Goal: Information Seeking & Learning: Find specific fact

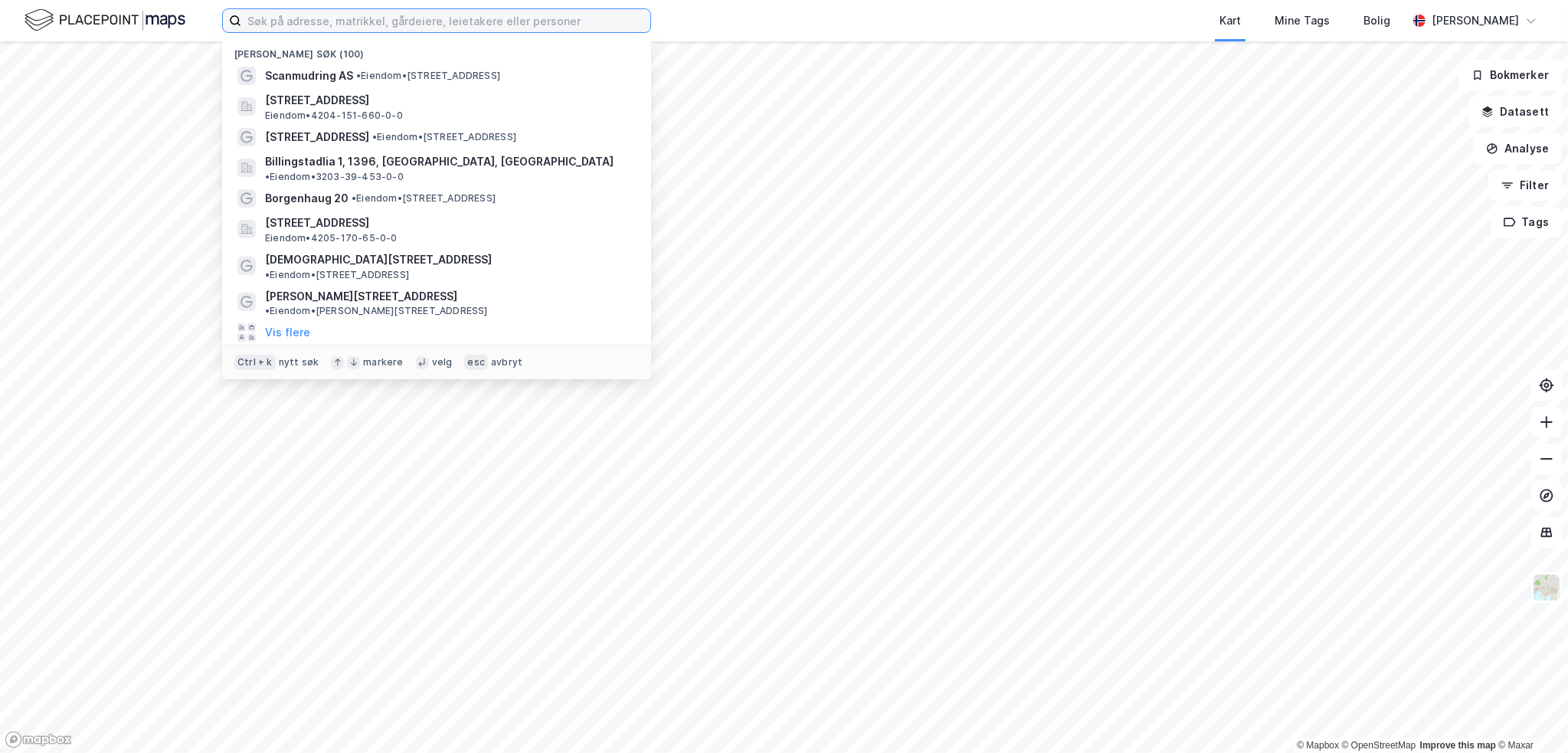
drag, startPoint x: 299, startPoint y: 18, endPoint x: 305, endPoint y: 28, distance: 11.7
click at [299, 18] on input at bounding box center [446, 20] width 409 height 23
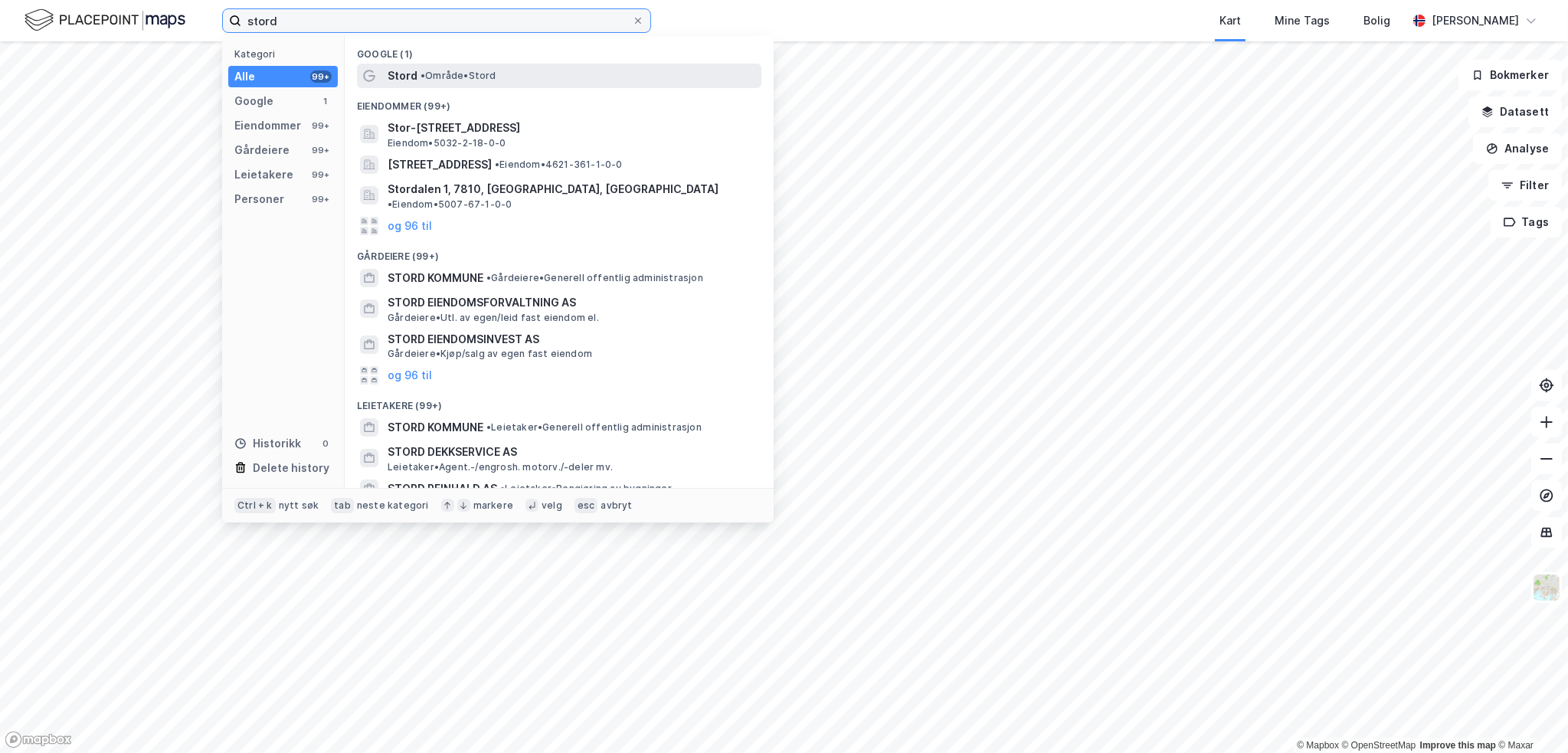
type input "stord"
click at [409, 77] on span "Stord" at bounding box center [402, 76] width 30 height 18
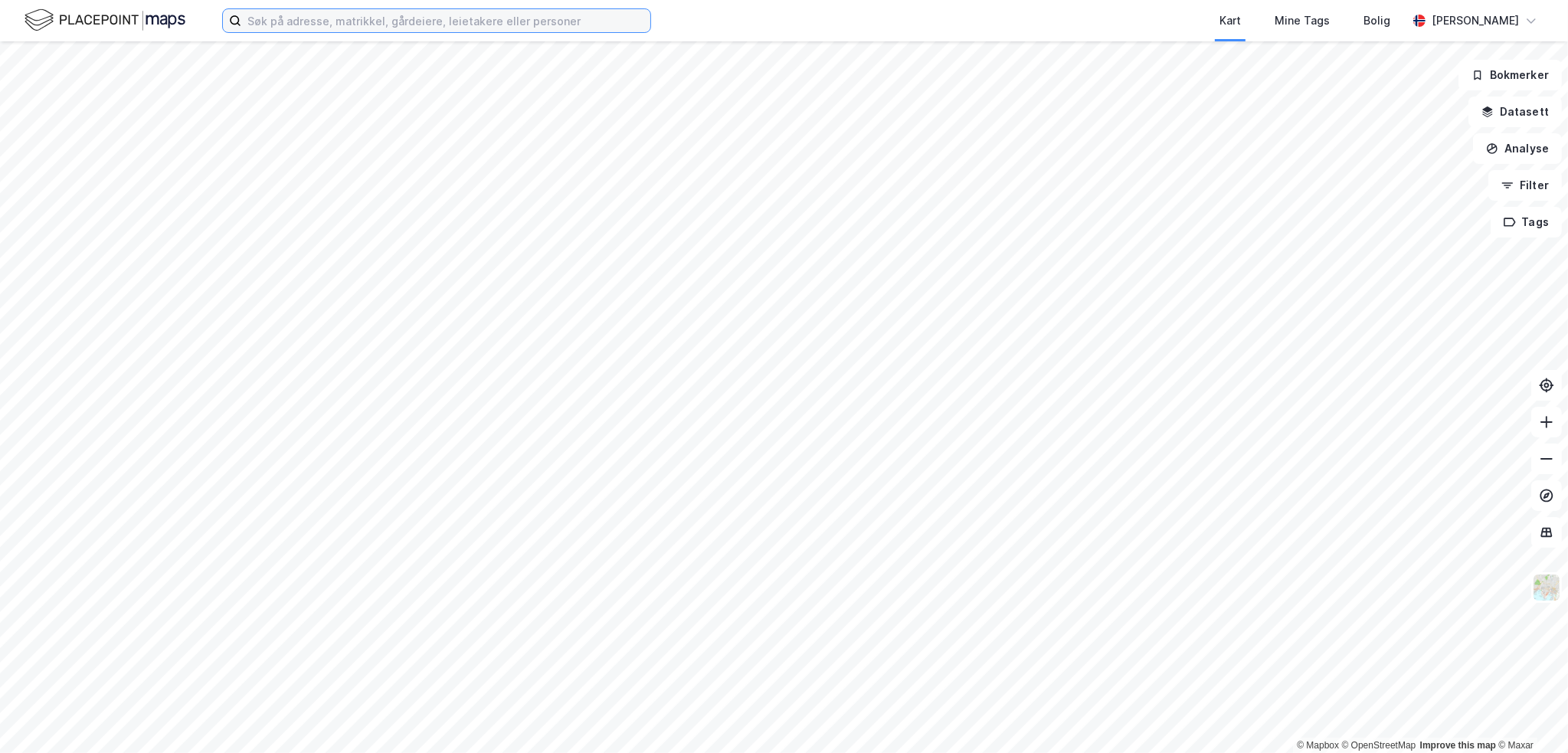
click at [298, 18] on input at bounding box center [446, 20] width 409 height 23
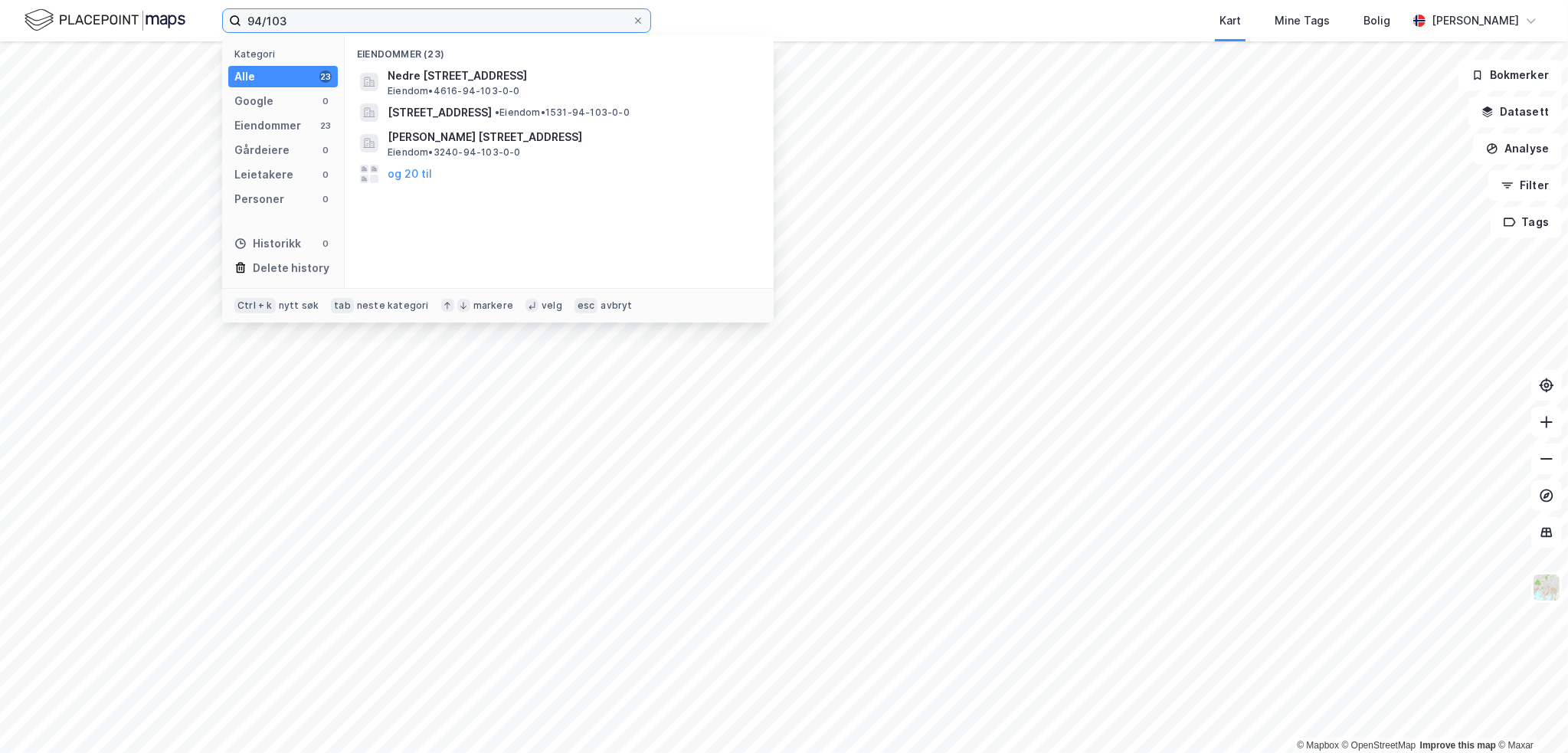
click at [362, 19] on input "94/103" at bounding box center [437, 20] width 391 height 23
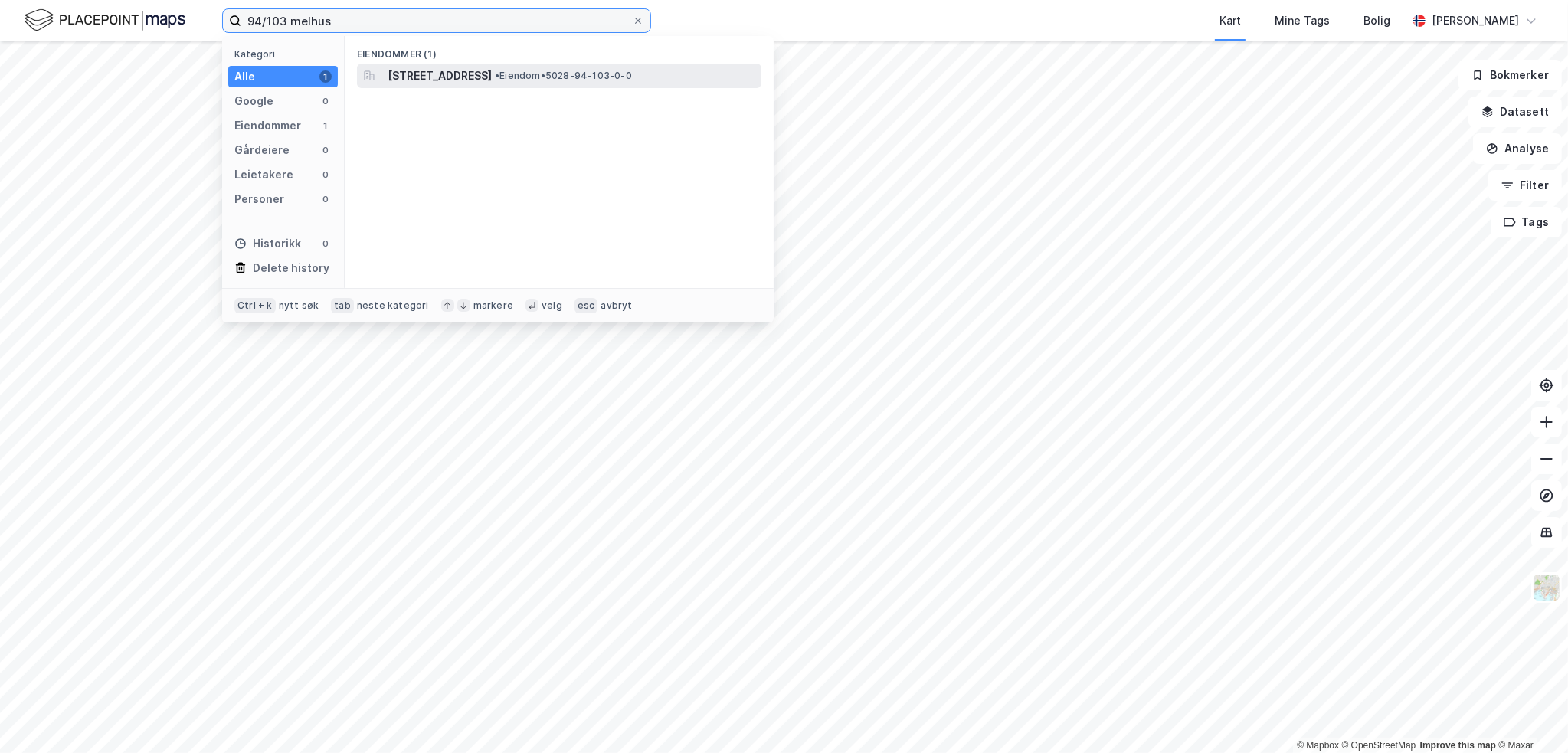
type input "94/103 melhus"
click at [492, 75] on span "[STREET_ADDRESS]" at bounding box center [439, 76] width 104 height 18
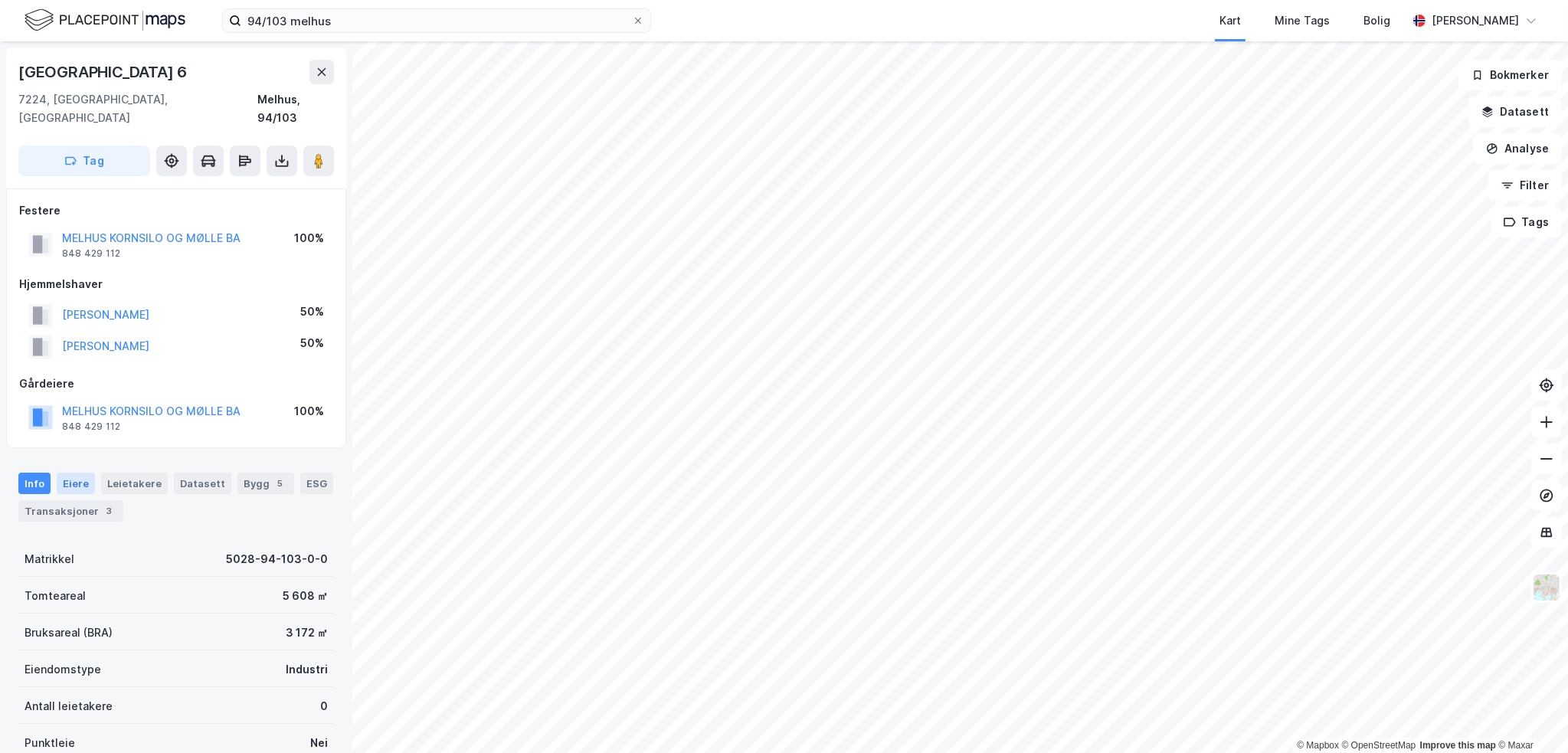
click at [71, 472] on div "Eiere" at bounding box center [76, 483] width 38 height 22
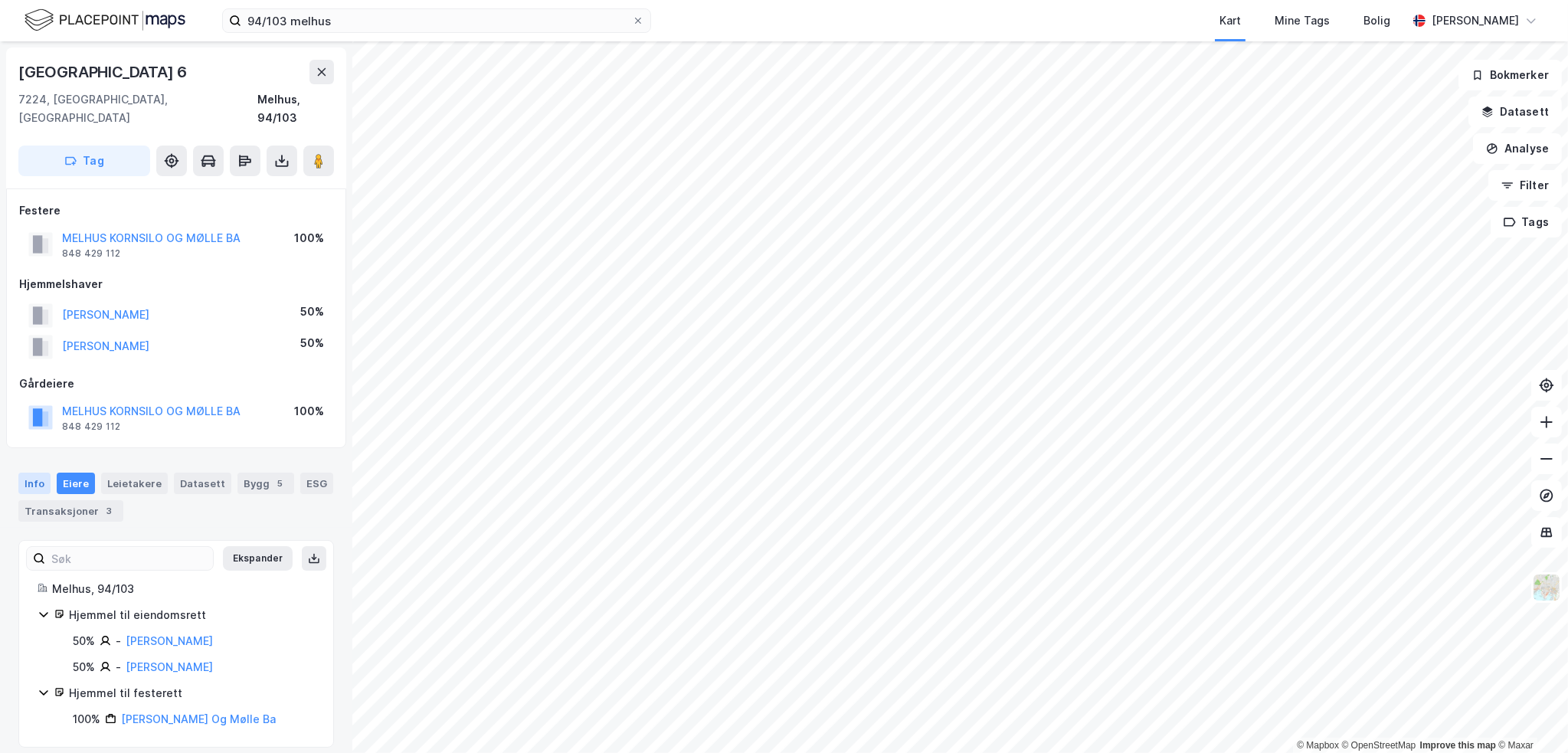
click at [37, 472] on div "Info" at bounding box center [34, 483] width 33 height 22
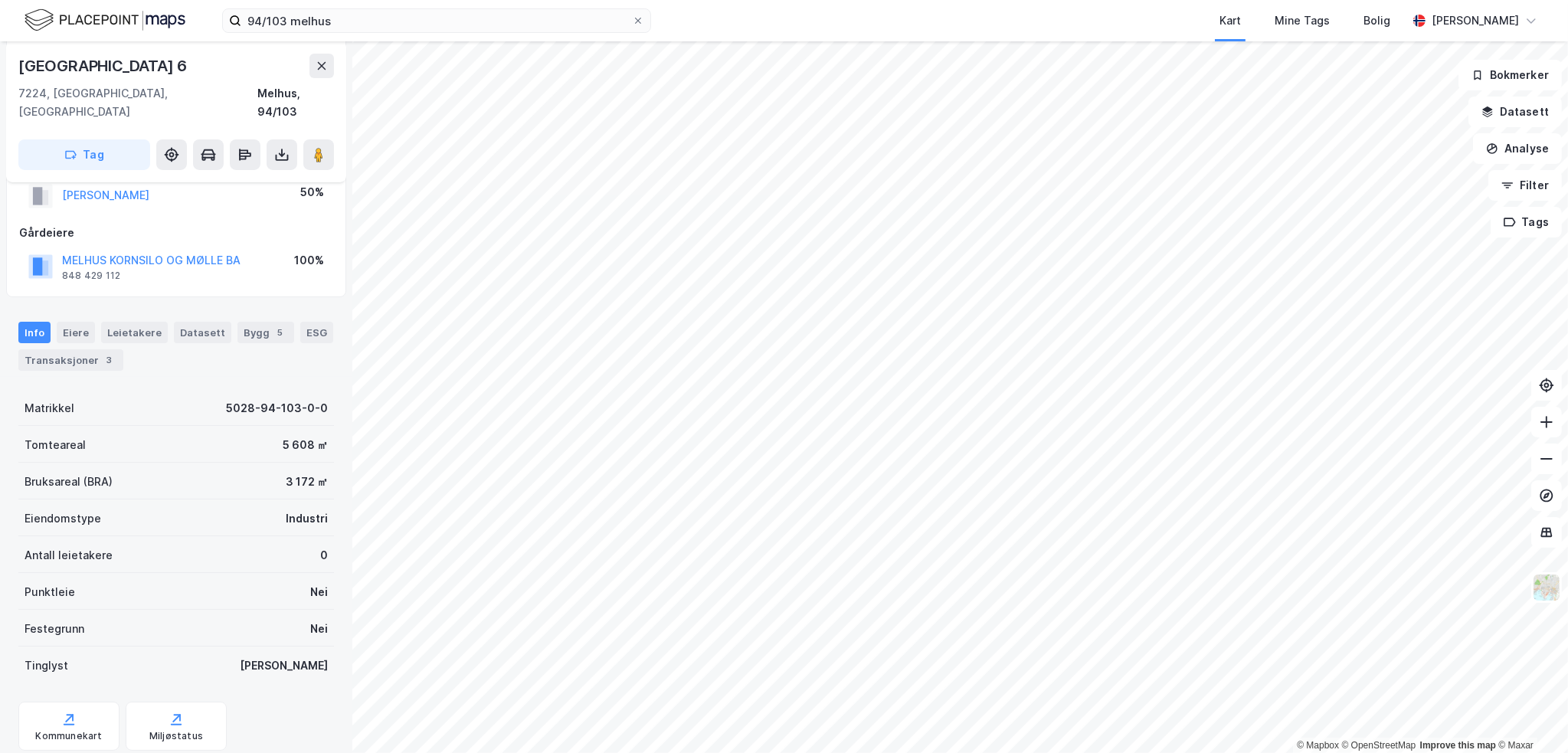
scroll to position [153, 0]
click at [77, 319] on div "Eiere" at bounding box center [76, 330] width 38 height 22
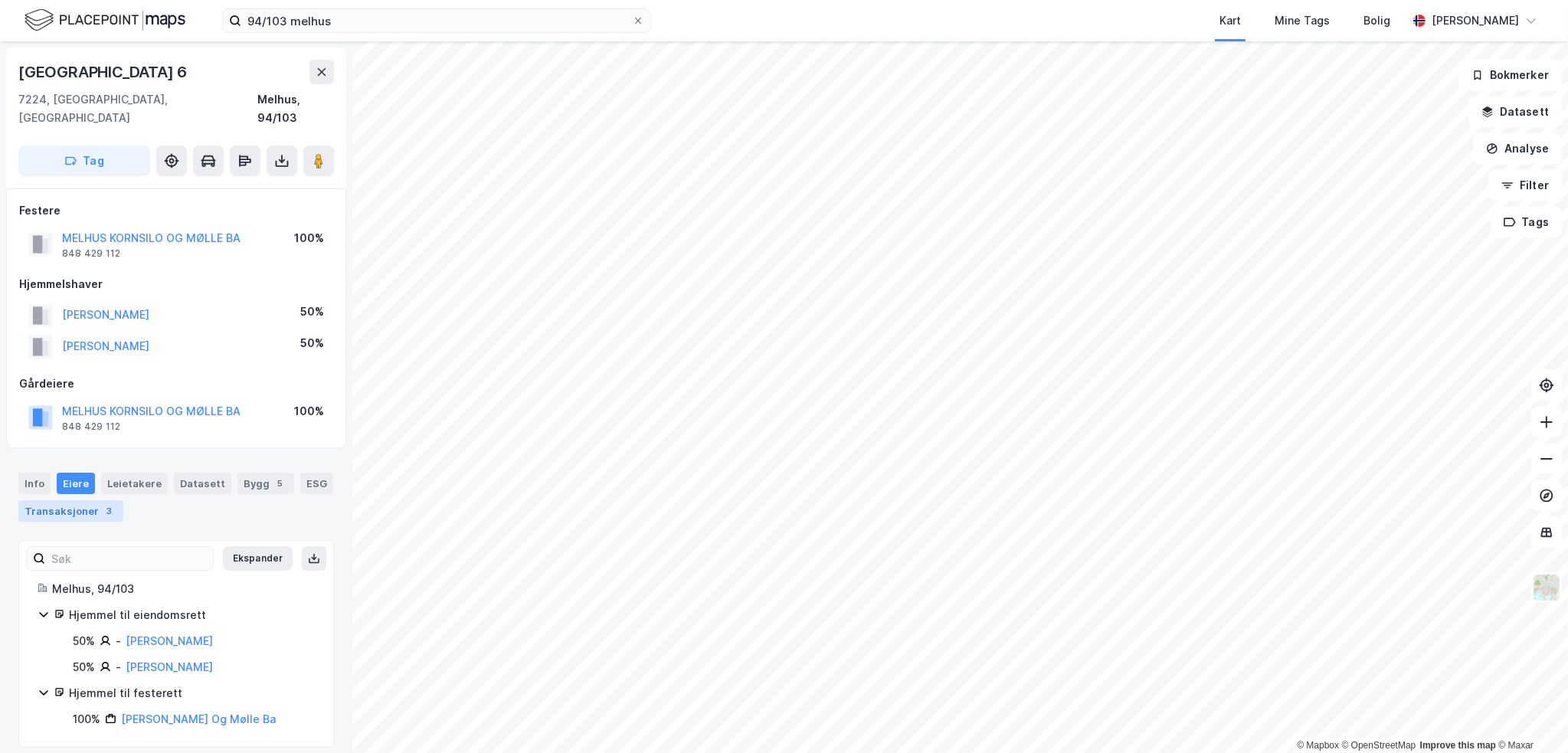
drag, startPoint x: 37, startPoint y: 465, endPoint x: 44, endPoint y: 491, distance: 26.9
click at [37, 472] on div "Info" at bounding box center [34, 483] width 33 height 22
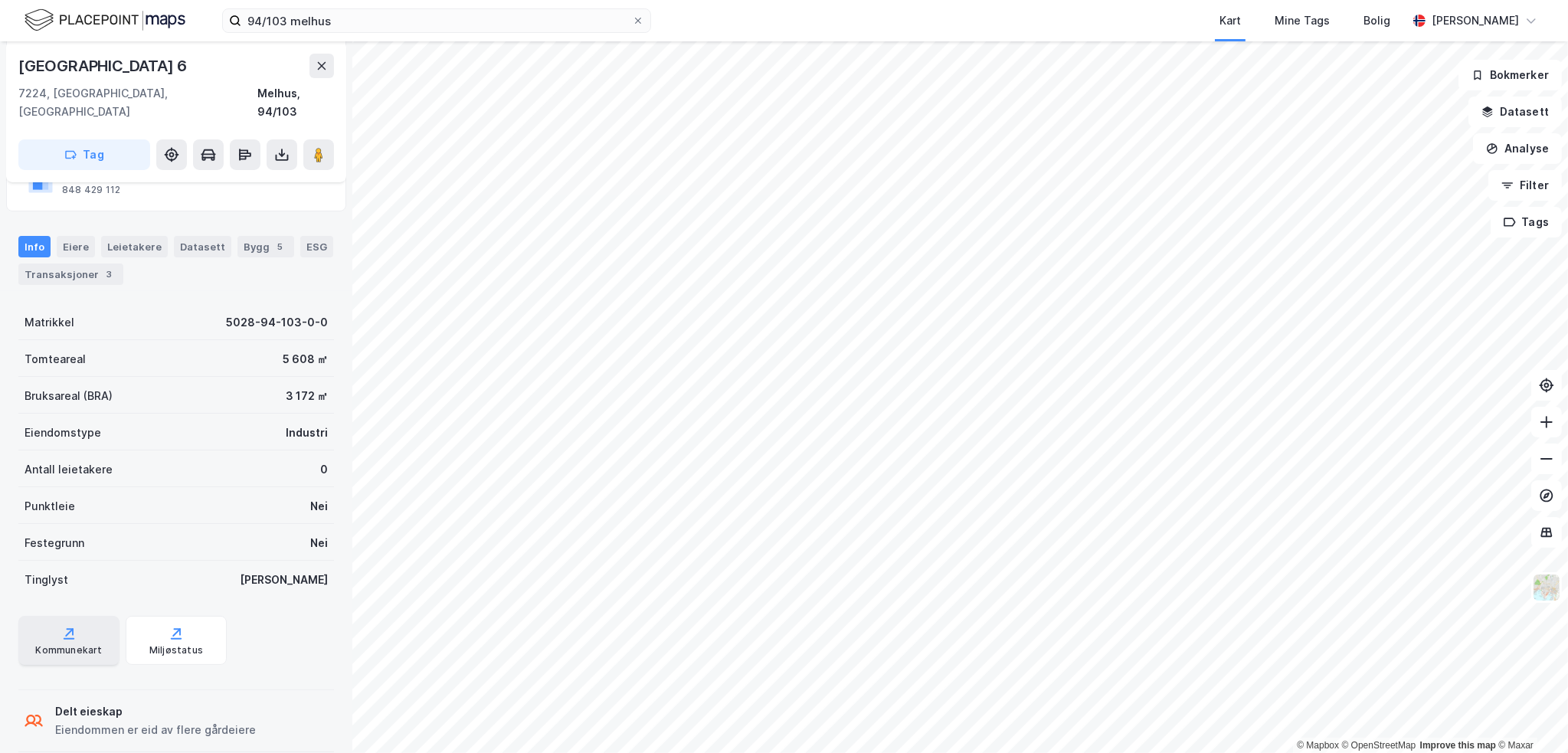
scroll to position [242, 0]
click at [62, 621] on icon at bounding box center [69, 628] width 15 height 15
